Goal: Task Accomplishment & Management: Use online tool/utility

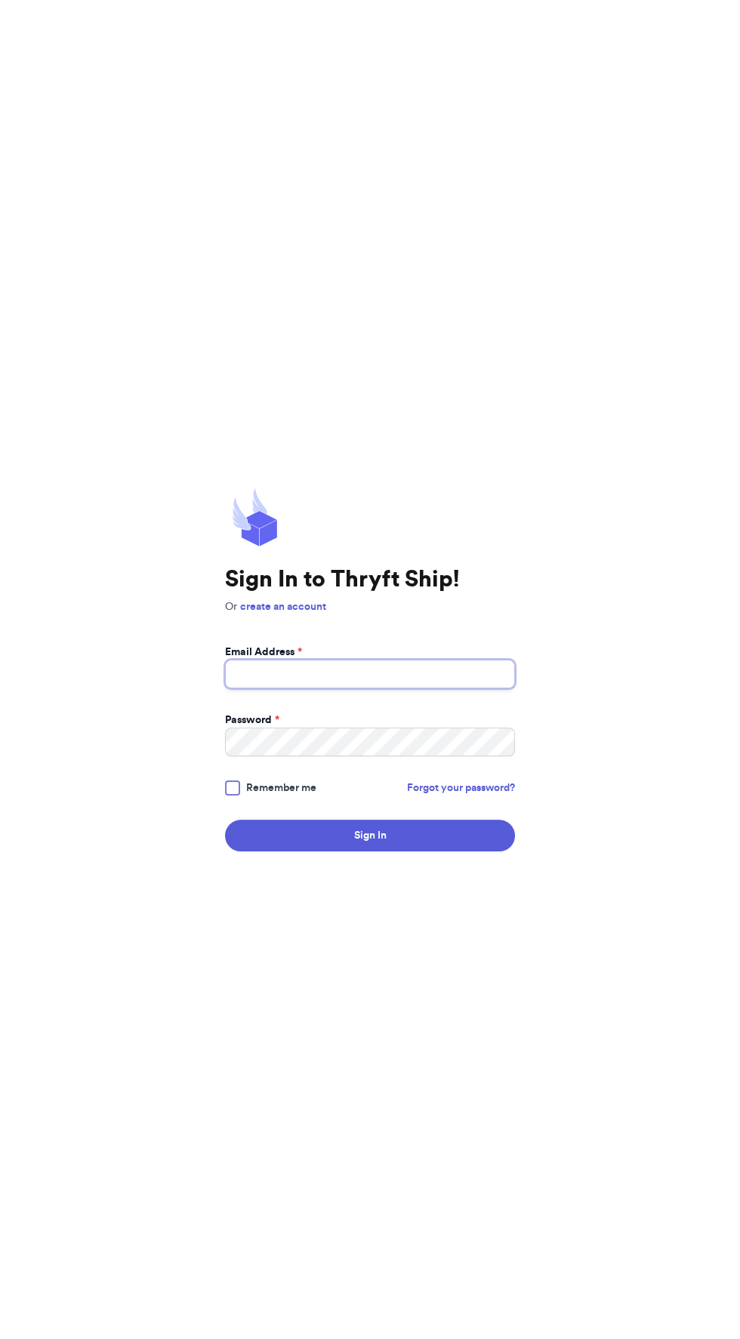
click at [453, 688] on input "Email Address *" at bounding box center [370, 674] width 290 height 29
type input "[EMAIL_ADDRESS][DOMAIN_NAME]"
click at [225, 820] on button "Sign In" at bounding box center [370, 836] width 290 height 32
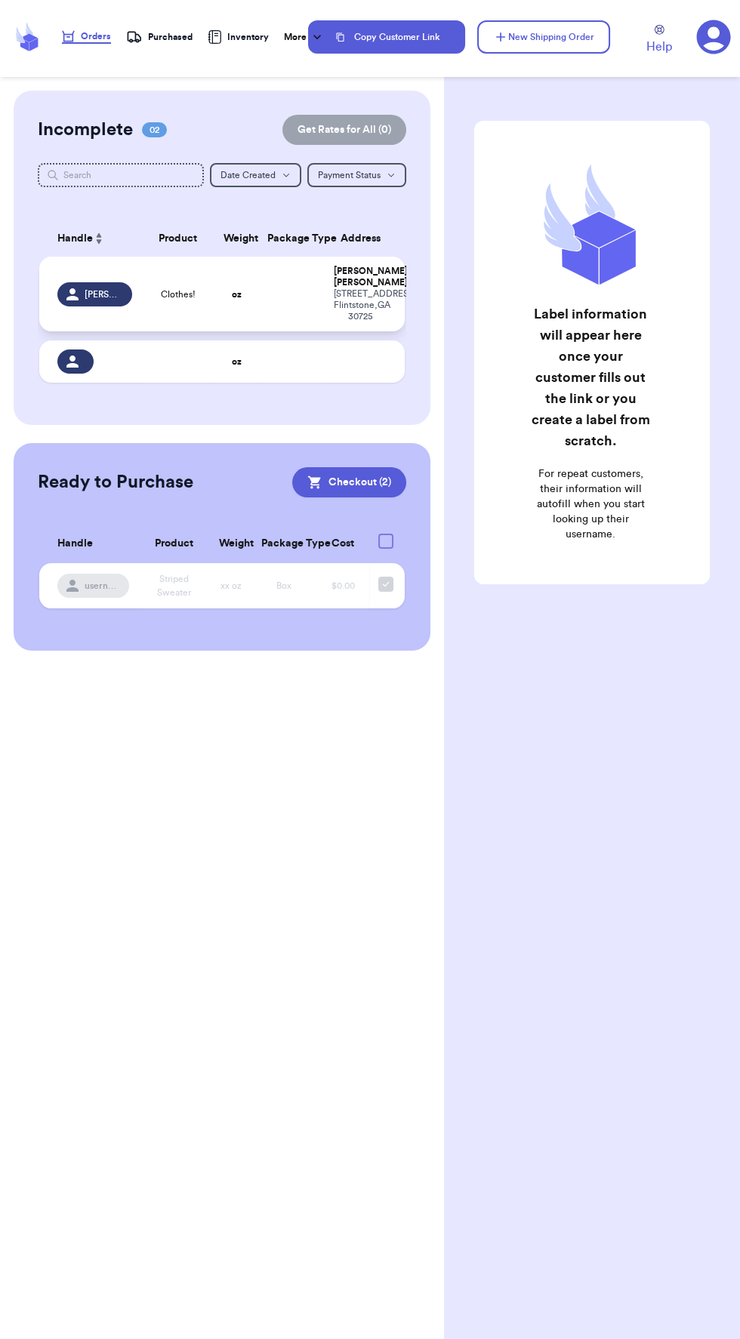
click at [180, 299] on span "Clothes!" at bounding box center [178, 294] width 35 height 12
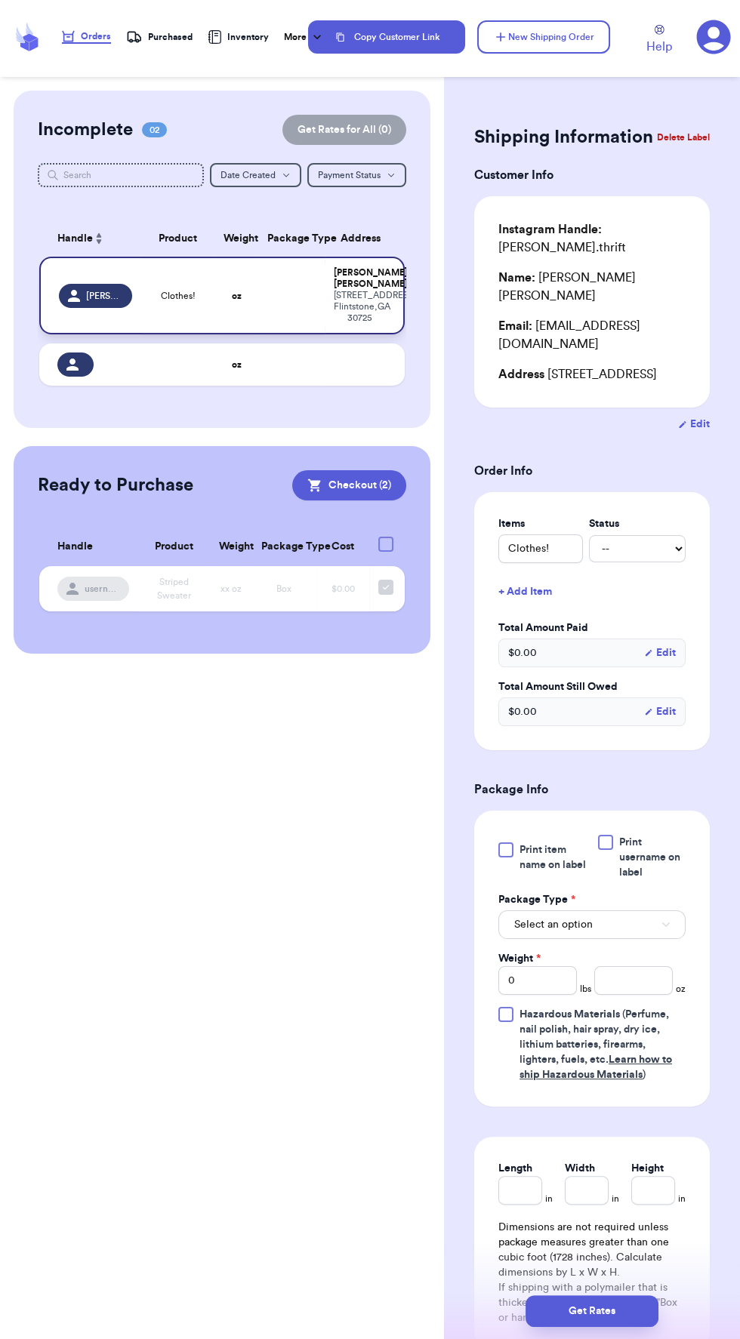
scroll to position [155, 0]
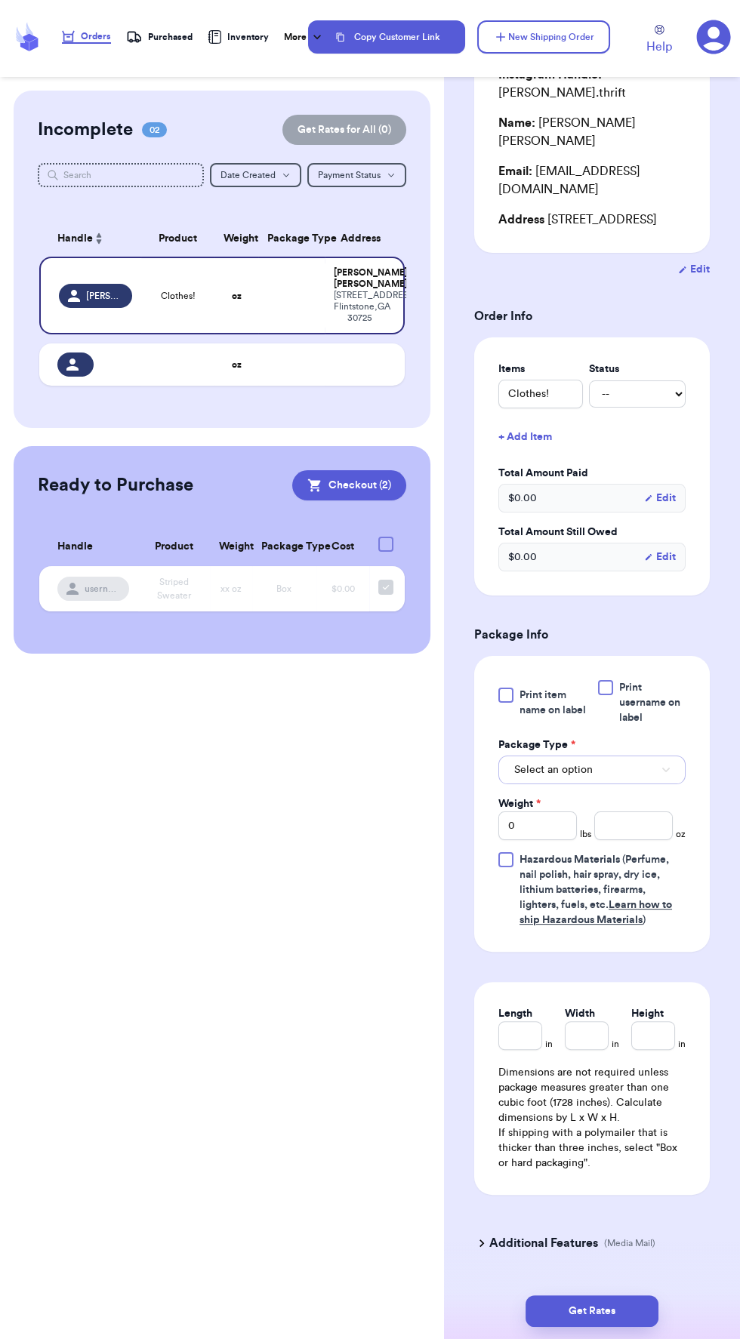
click at [637, 756] on button "Select an option" at bounding box center [591, 770] width 187 height 29
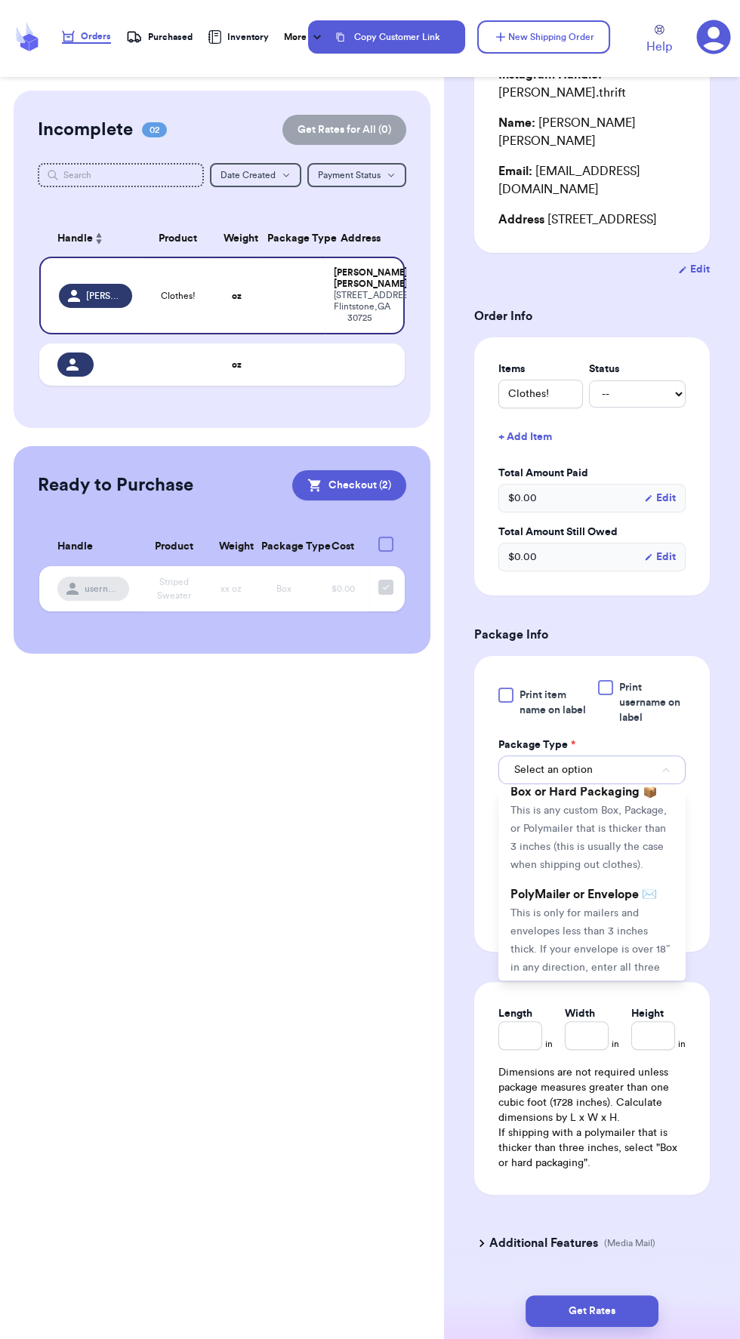
scroll to position [0, 0]
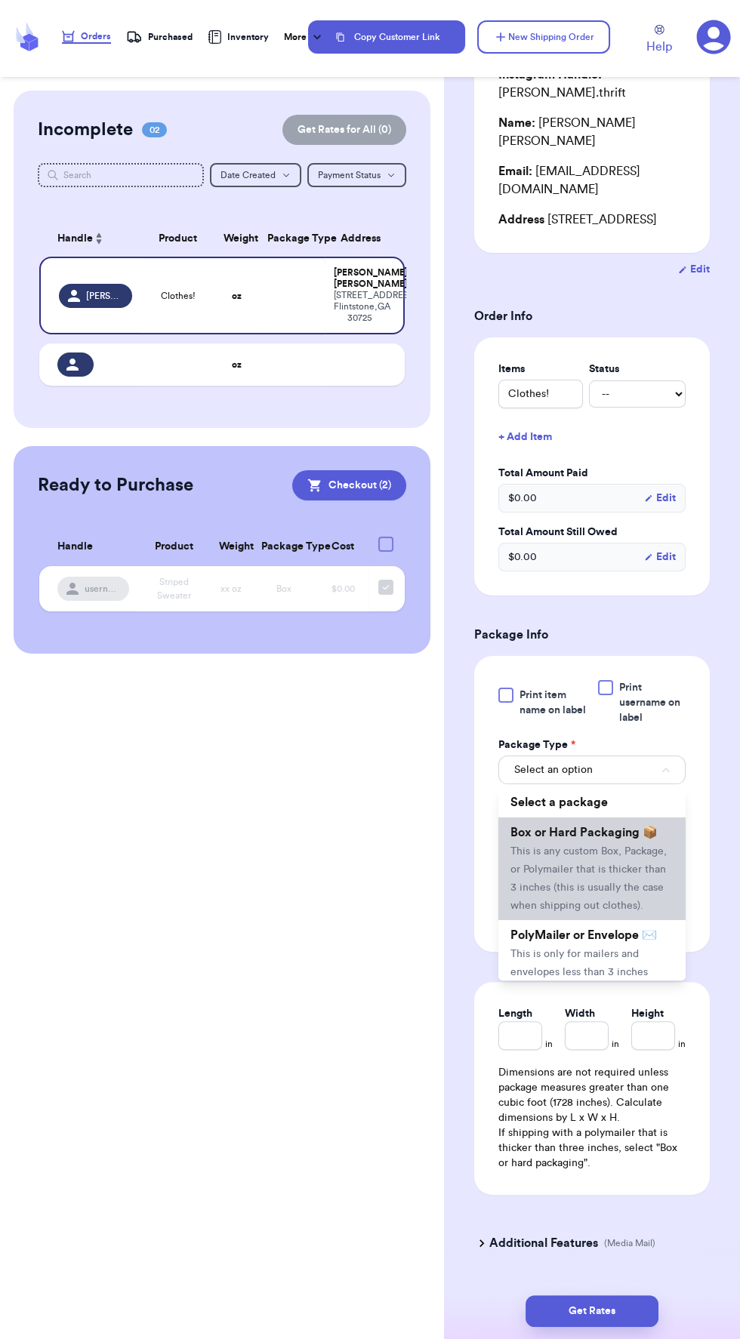
click at [624, 846] on span "This is any custom Box, Package, or Polymailer that is thicker than 3 inches (t…" at bounding box center [588, 878] width 156 height 65
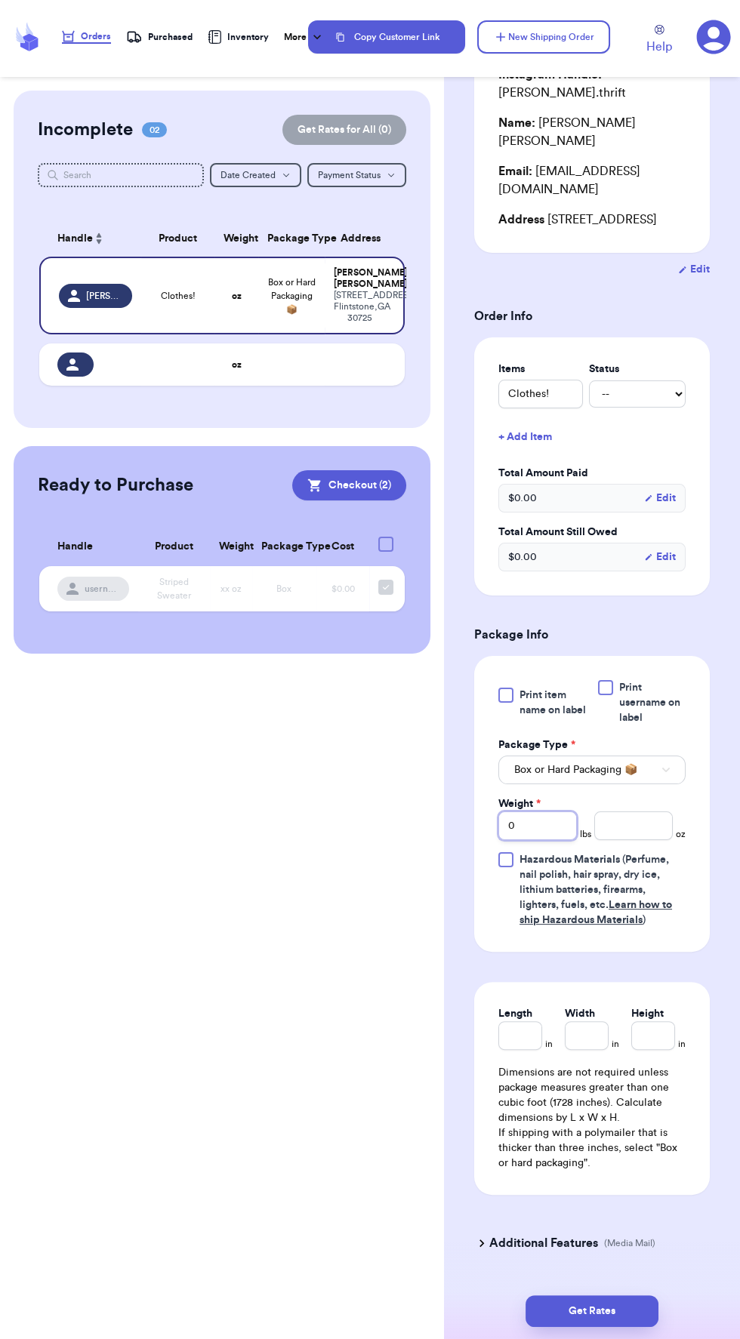
click at [532, 812] on input "0" at bounding box center [537, 826] width 79 height 29
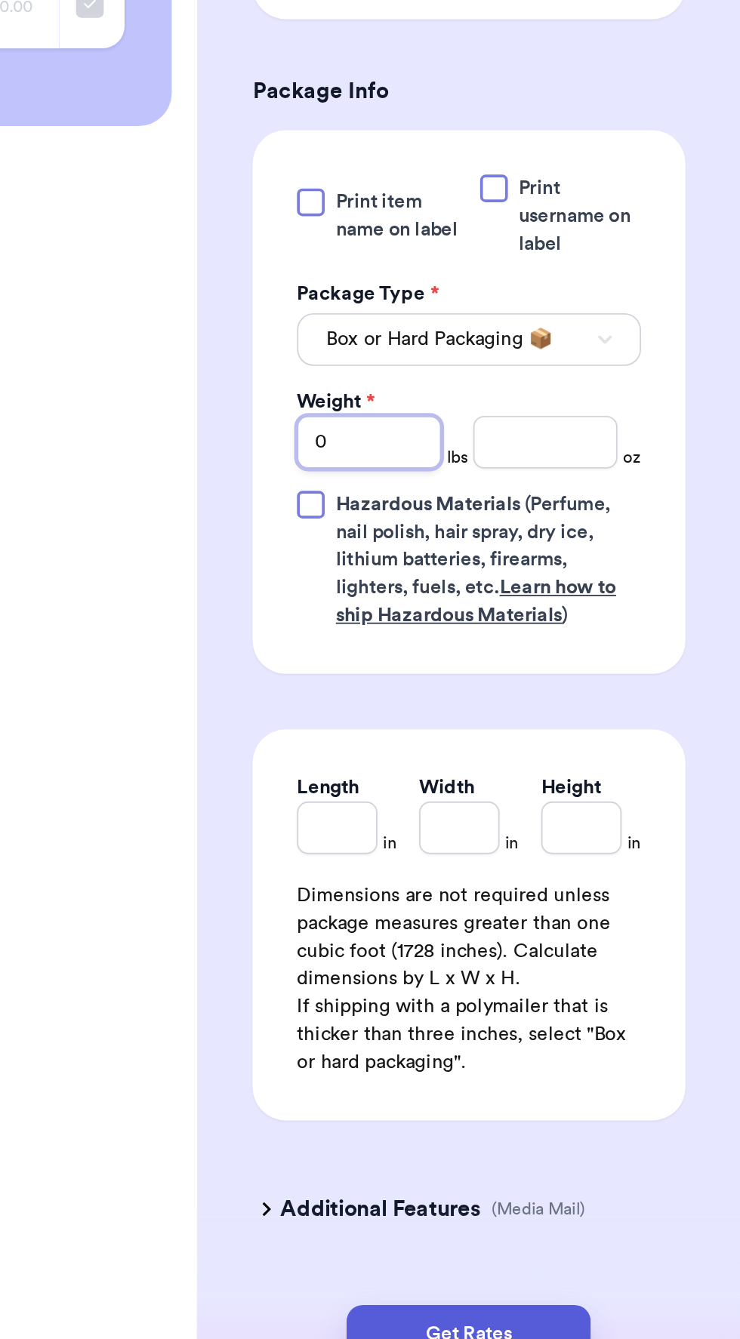
type input "04"
click at [633, 812] on input "number" at bounding box center [633, 826] width 79 height 29
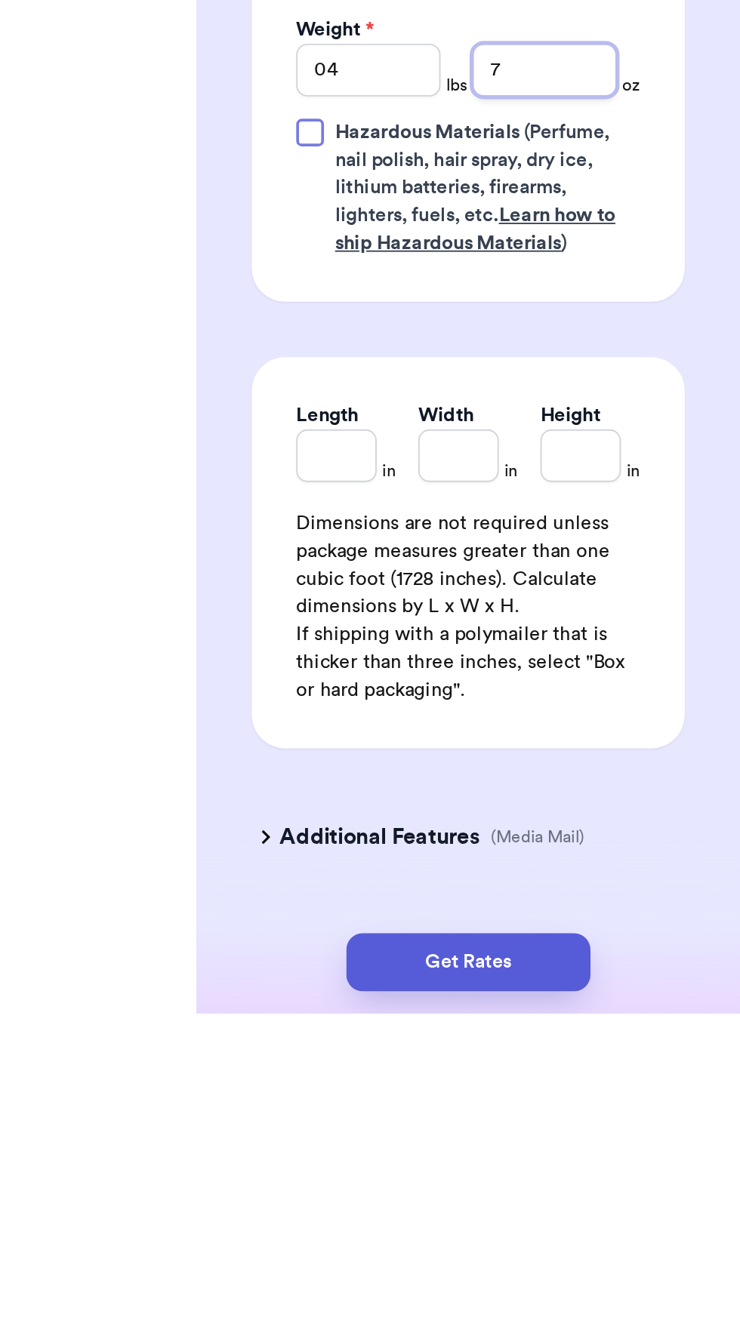
type input "7"
click at [516, 1021] on input "Length" at bounding box center [520, 1035] width 44 height 29
type input "18"
click at [589, 1021] on input "Width *" at bounding box center [587, 1035] width 44 height 29
type input "12"
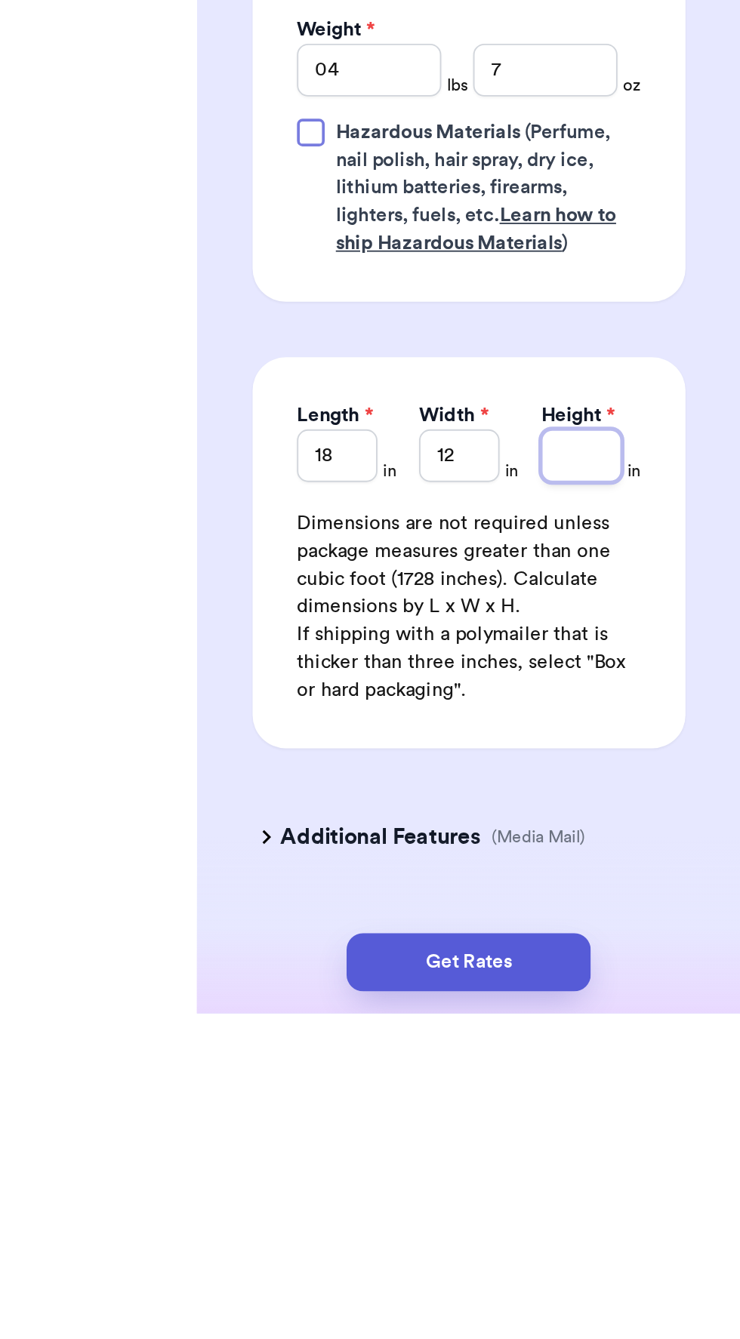
click at [655, 1021] on input "Height *" at bounding box center [653, 1035] width 44 height 29
type input "5"
click at [683, 1126] on p "If shipping with a polymailer that is thicker than three inches, select "Box or…" at bounding box center [591, 1148] width 187 height 45
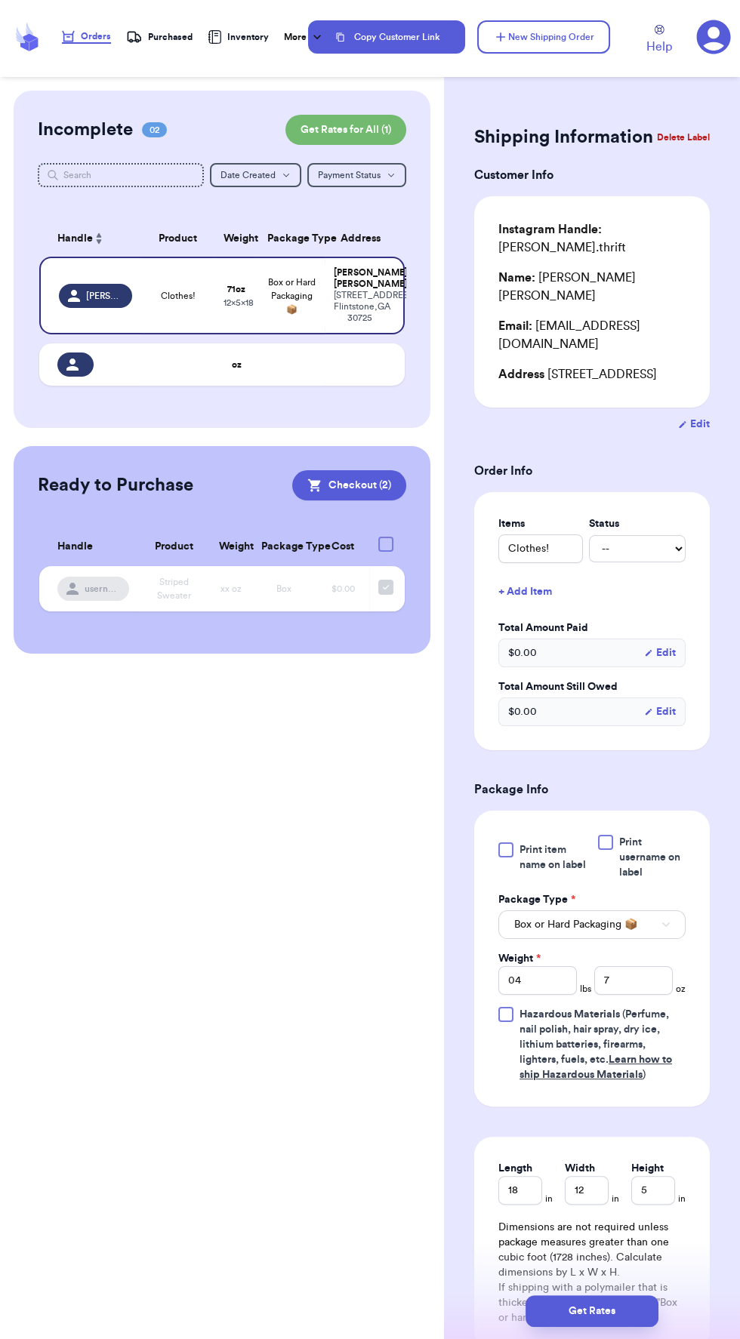
scroll to position [47, 0]
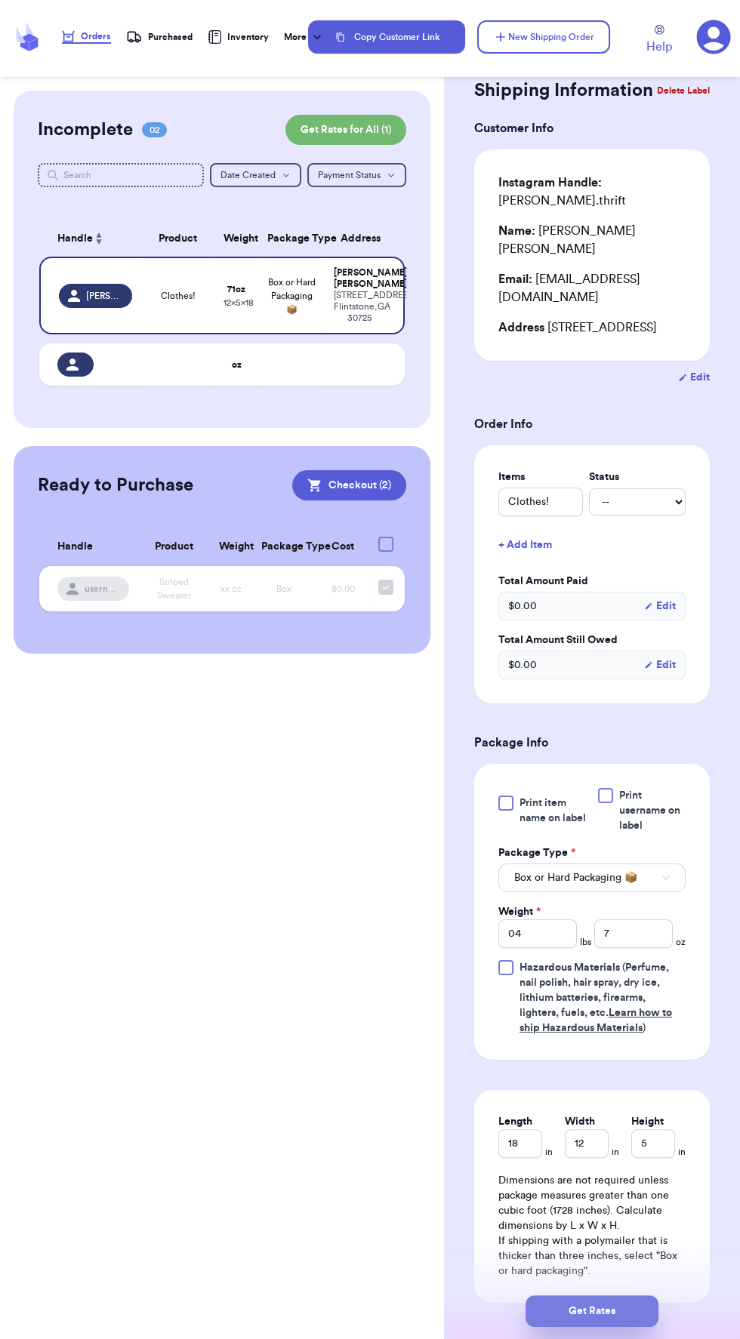
click at [619, 1327] on button "Get Rates" at bounding box center [591, 1311] width 133 height 32
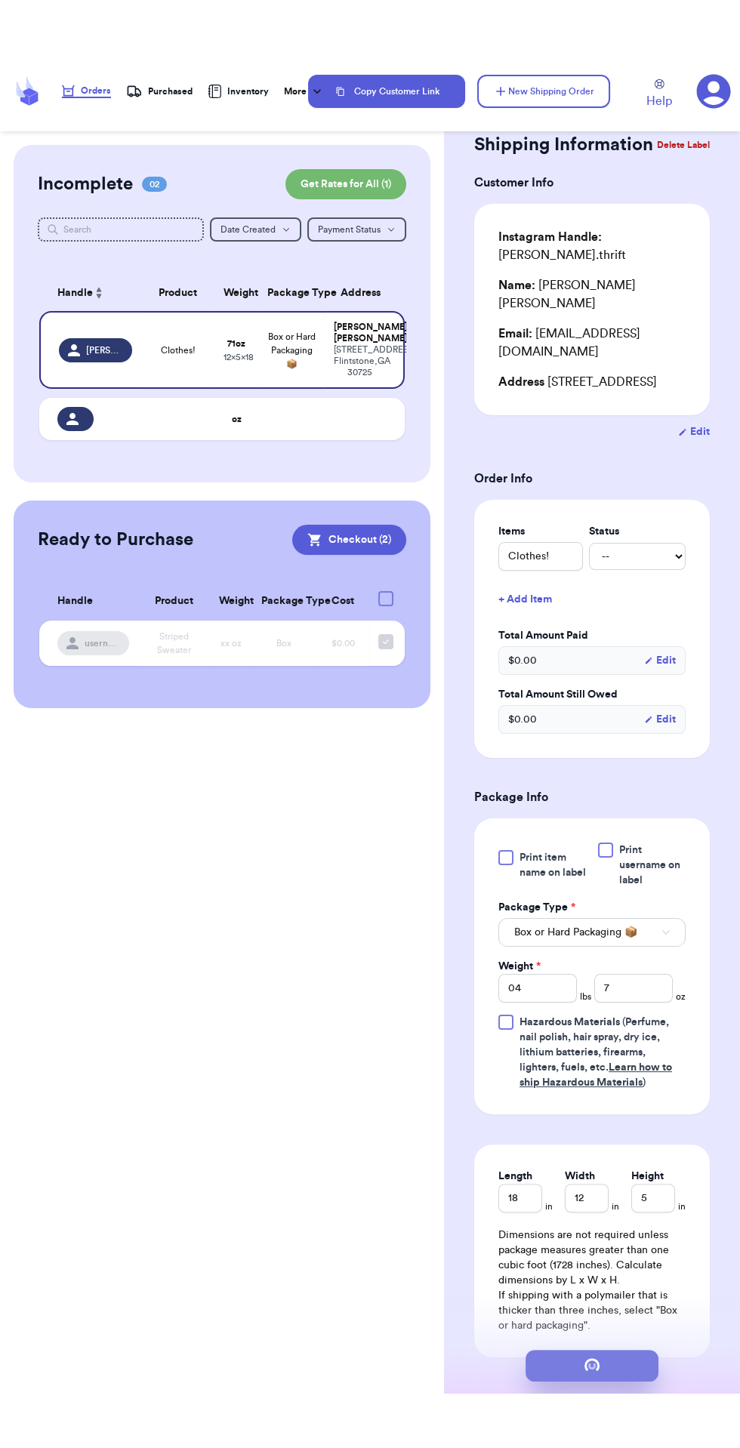
scroll to position [0, 0]
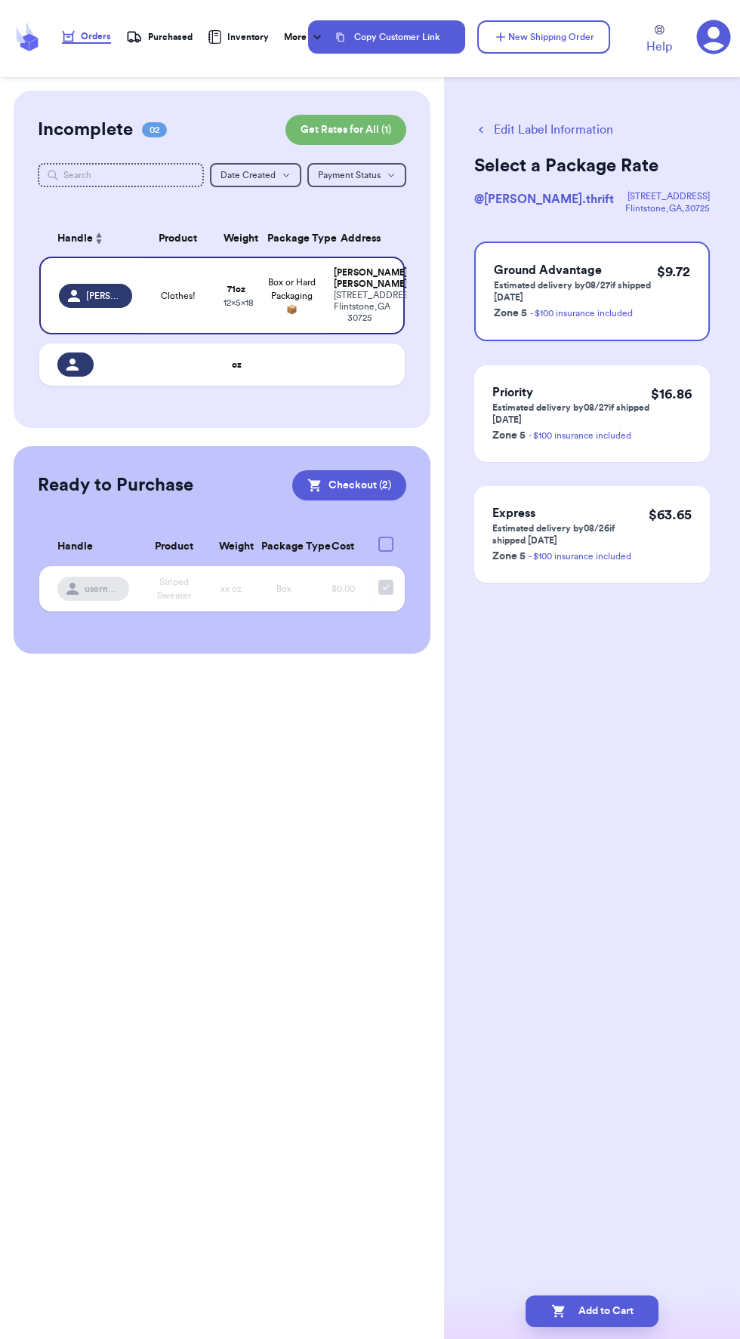
click at [559, 137] on button "Edit Label Information" at bounding box center [543, 130] width 139 height 18
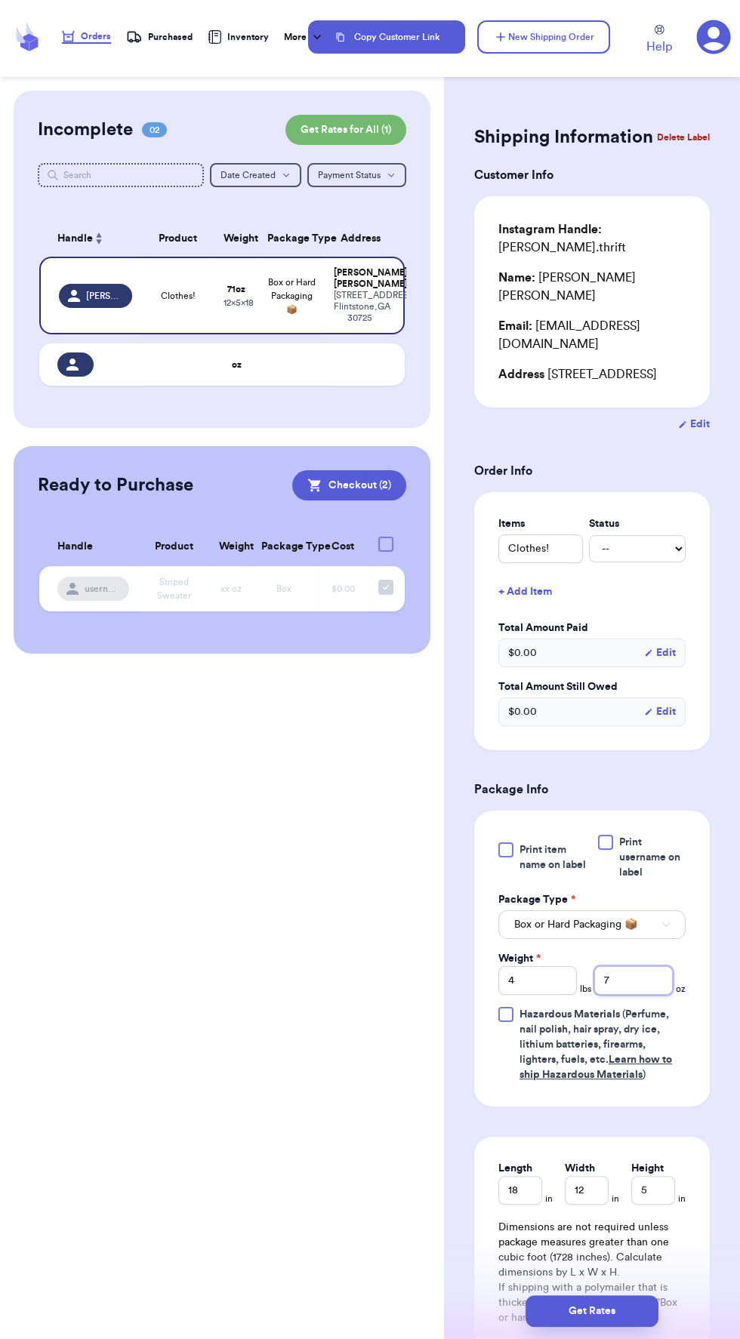
click at [651, 966] on input "7" at bounding box center [633, 980] width 79 height 29
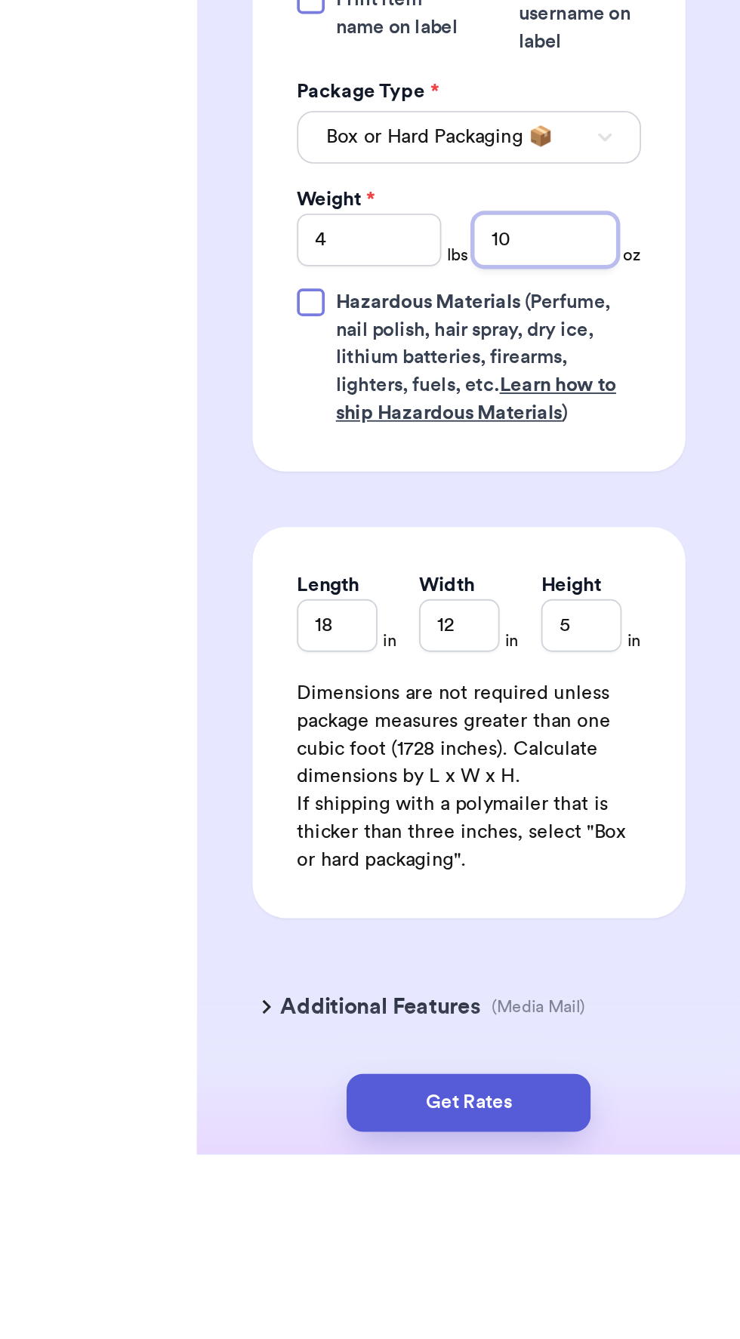
scroll to position [155, 0]
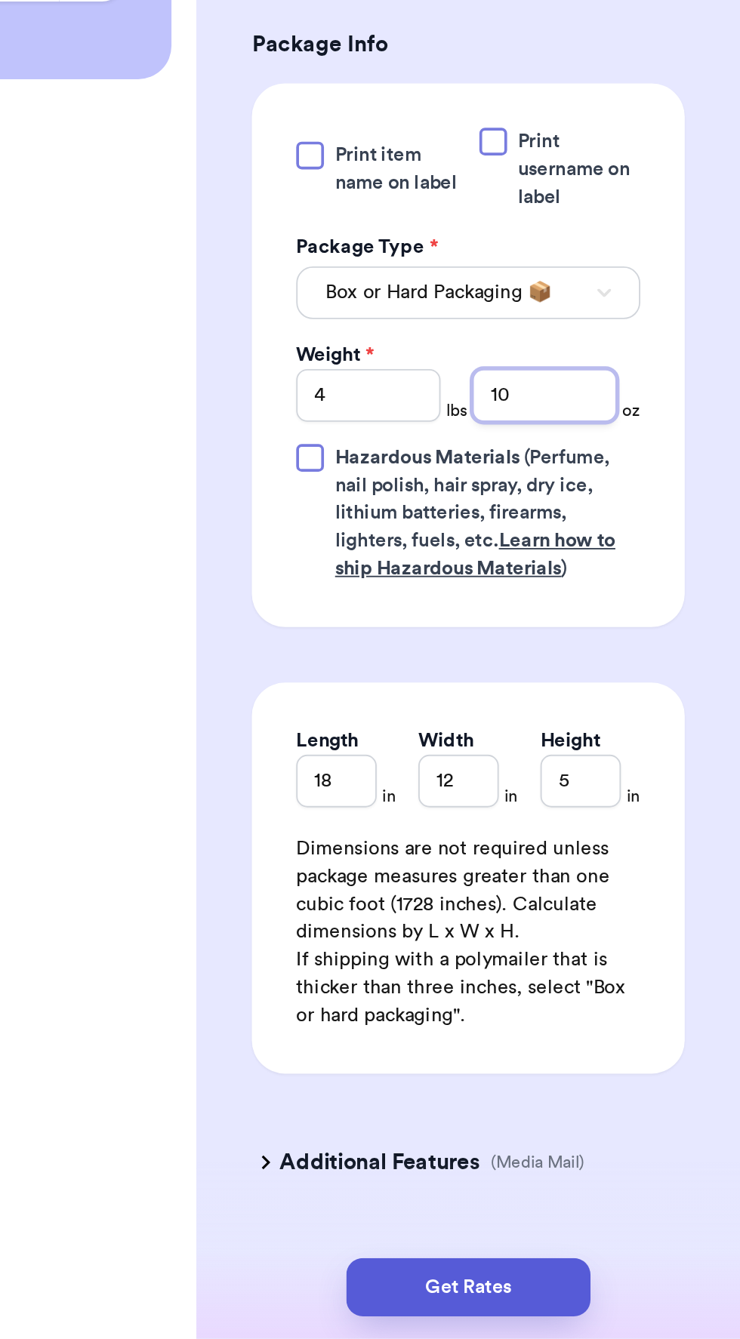
type input "10"
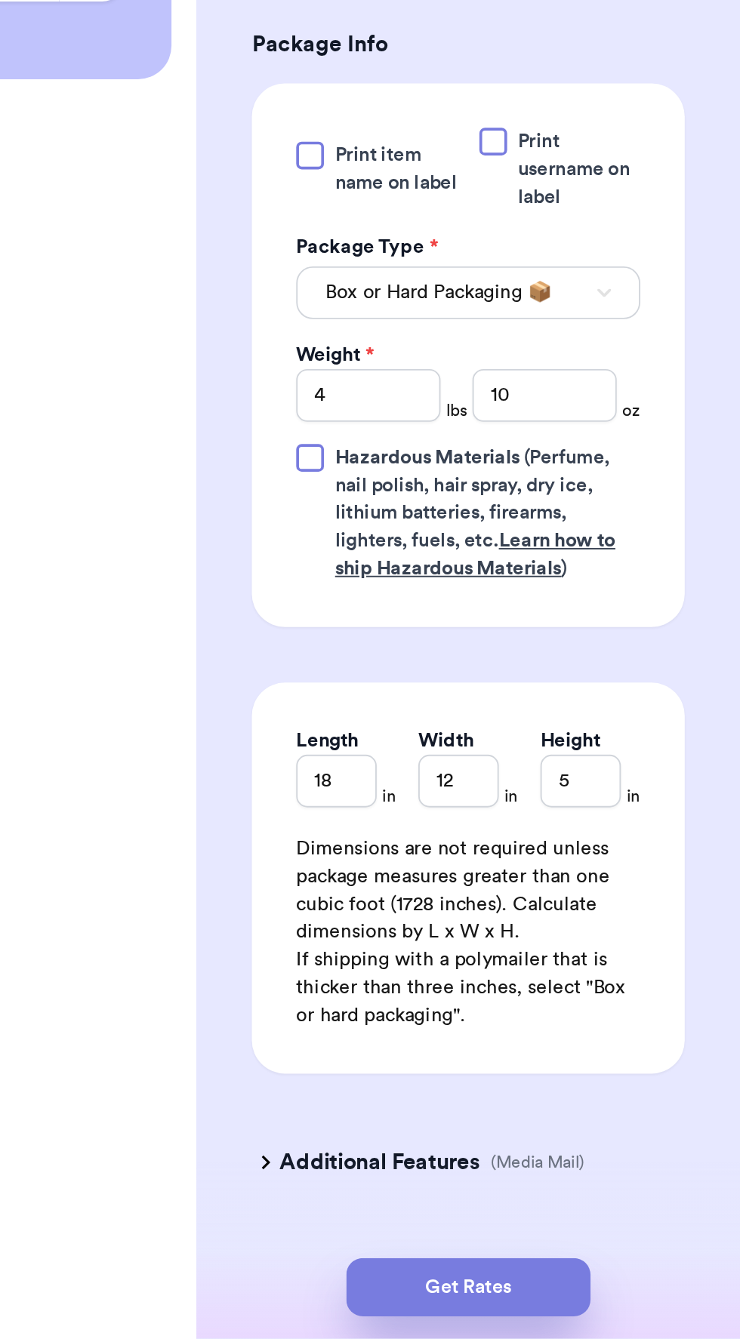
click at [615, 1309] on button "Get Rates" at bounding box center [591, 1311] width 133 height 32
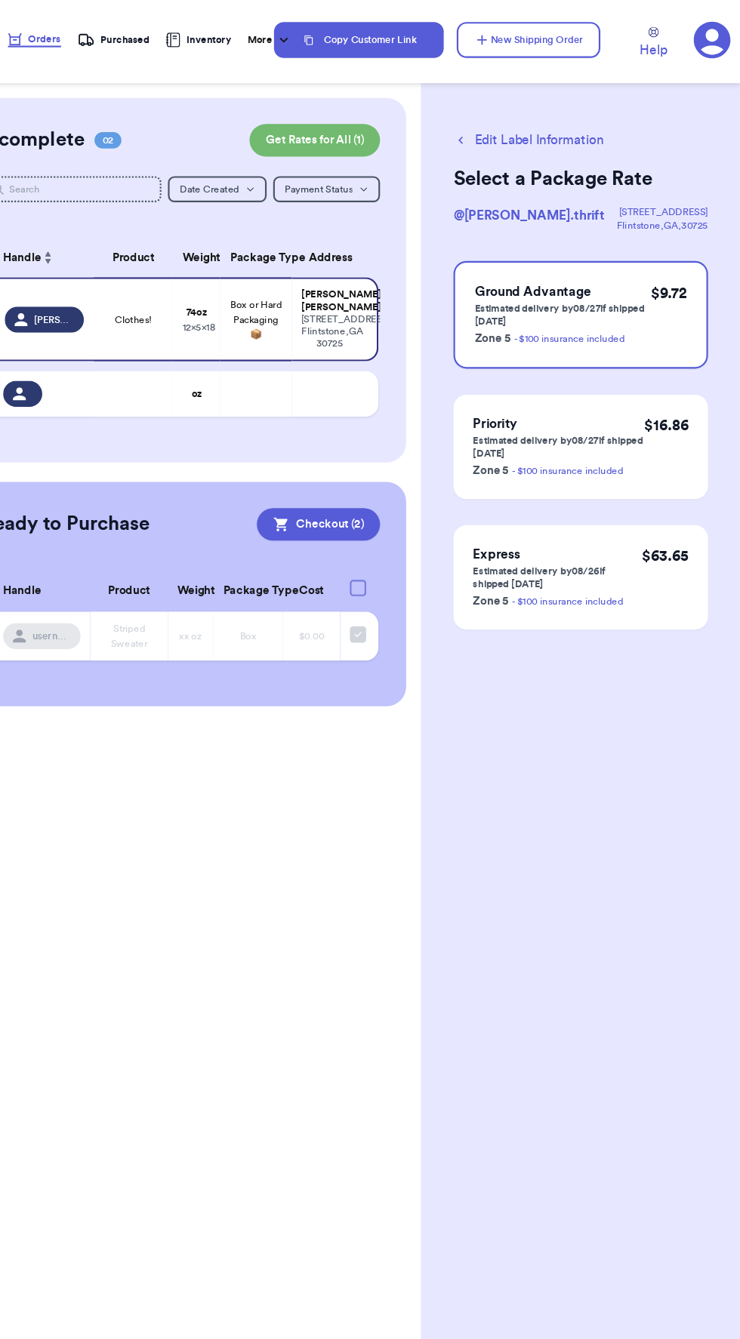
scroll to position [0, 0]
